Goal: Check status

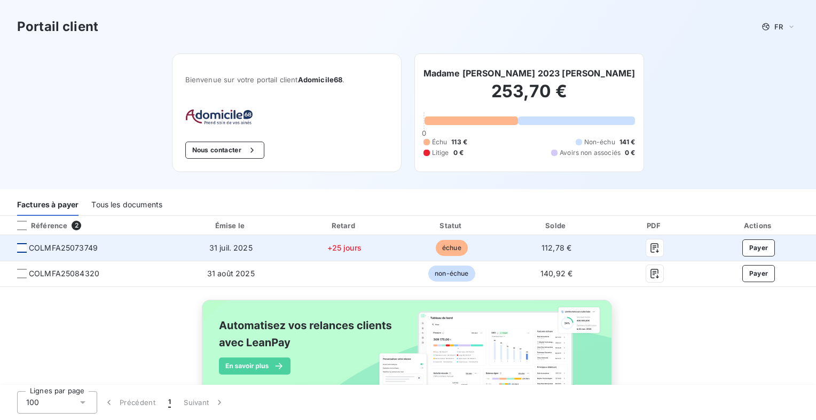
click at [22, 247] on div at bounding box center [22, 248] width 10 height 10
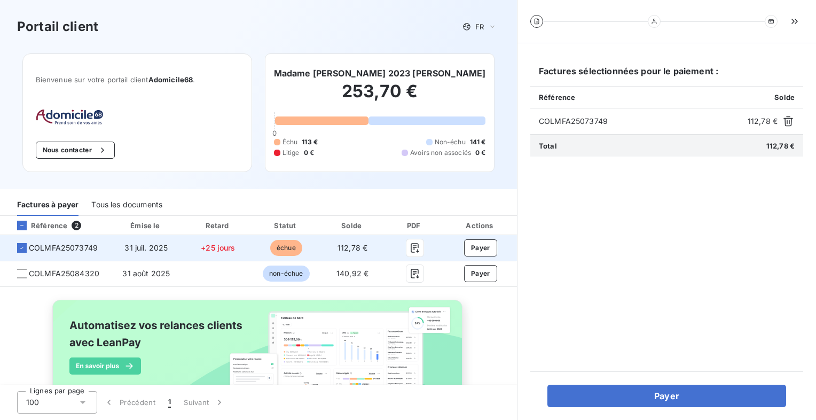
click at [34, 247] on span "COLMFA25073749" at bounding box center [63, 248] width 69 height 11
click at [33, 247] on span "COLMFA25073749" at bounding box center [63, 248] width 69 height 11
click at [33, 246] on span "COLMFA25073749" at bounding box center [63, 248] width 69 height 11
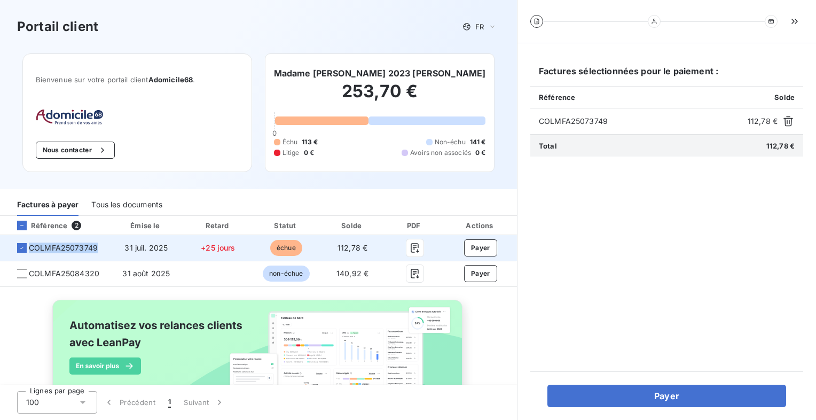
click at [33, 246] on span "COLMFA25073749" at bounding box center [63, 248] width 69 height 11
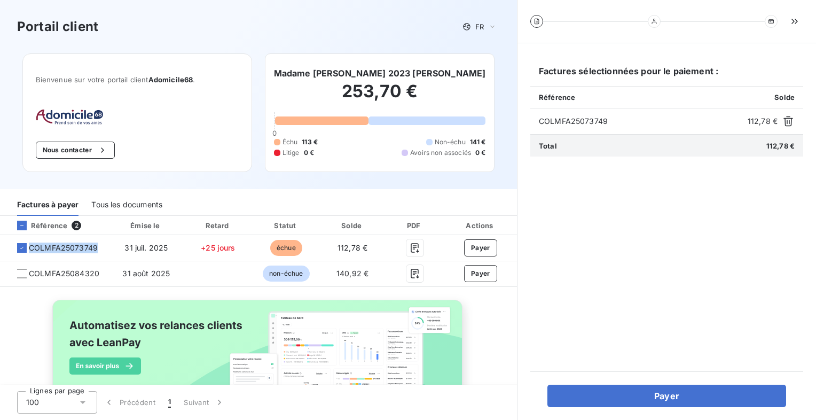
click at [98, 362] on img at bounding box center [259, 358] width 432 height 131
